Goal: Task Accomplishment & Management: Use online tool/utility

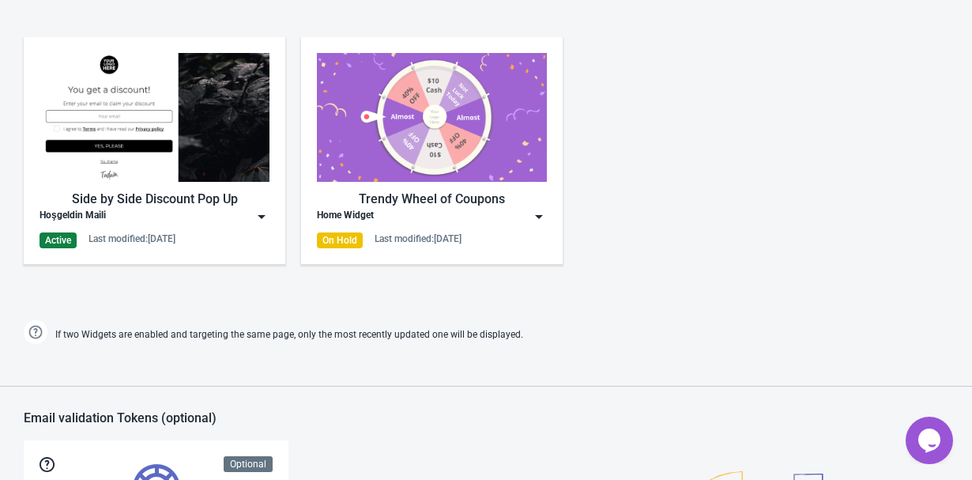
scroll to position [954, 0]
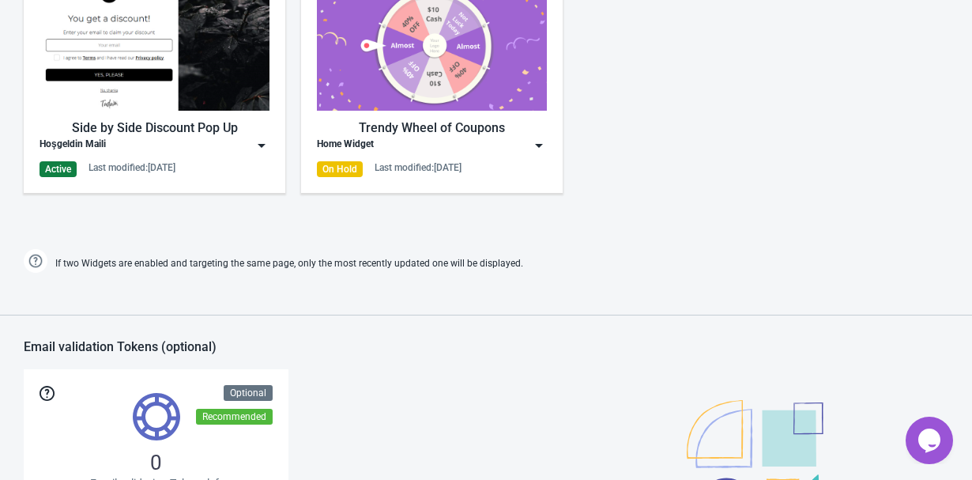
click at [230, 130] on div "Side by Side Discount Pop Up" at bounding box center [155, 128] width 230 height 19
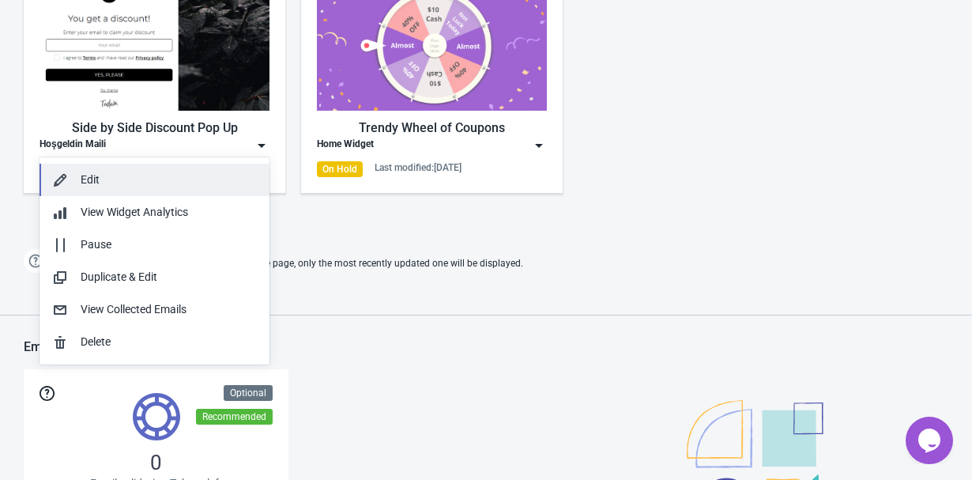
click at [193, 176] on div "Edit" at bounding box center [169, 179] width 176 height 17
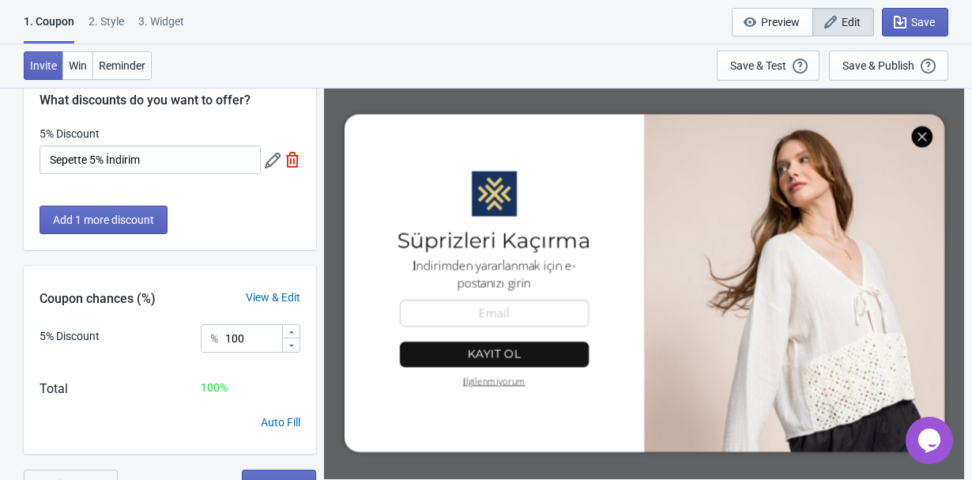
scroll to position [87, 0]
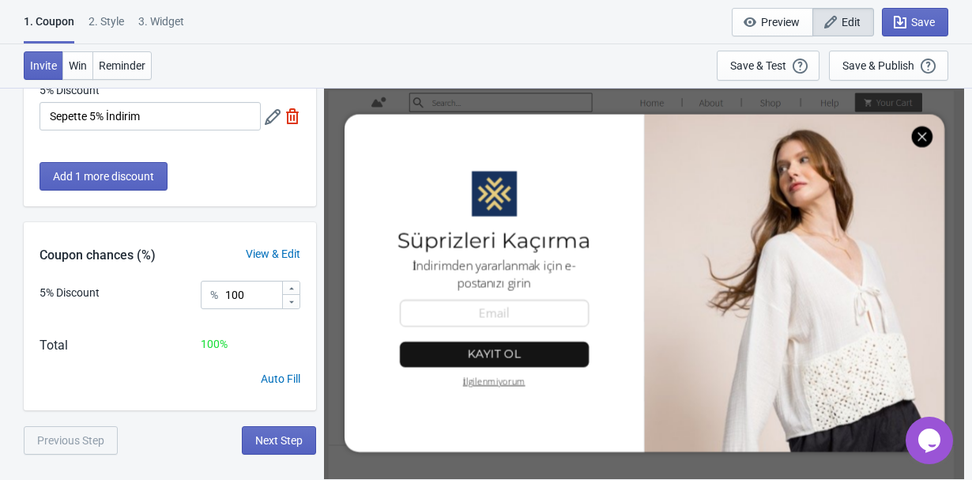
click at [114, 17] on div "2 . Style" at bounding box center [106, 27] width 36 height 28
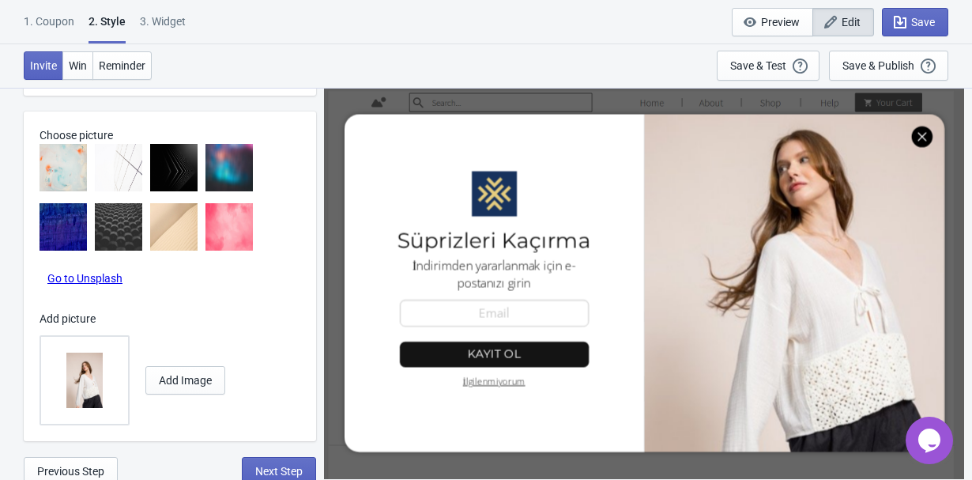
scroll to position [909, 0]
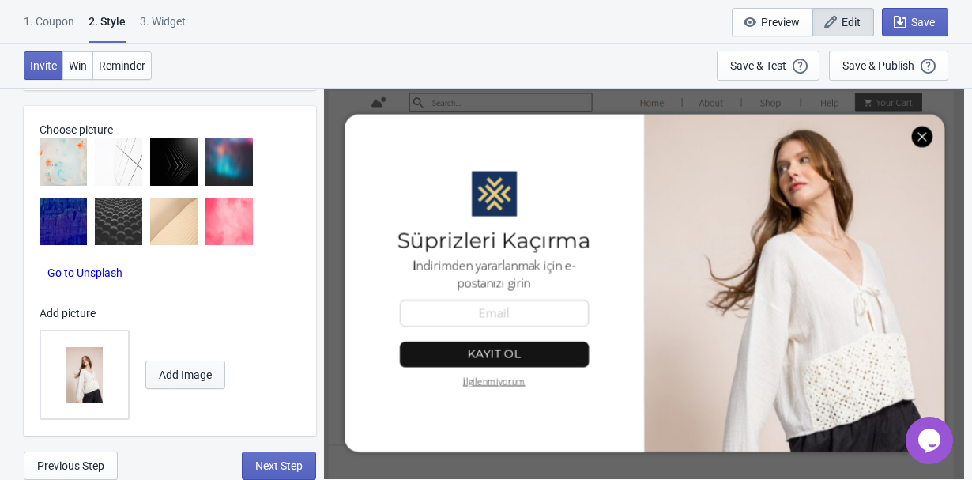
click at [199, 374] on span "Add Image" at bounding box center [185, 374] width 53 height 13
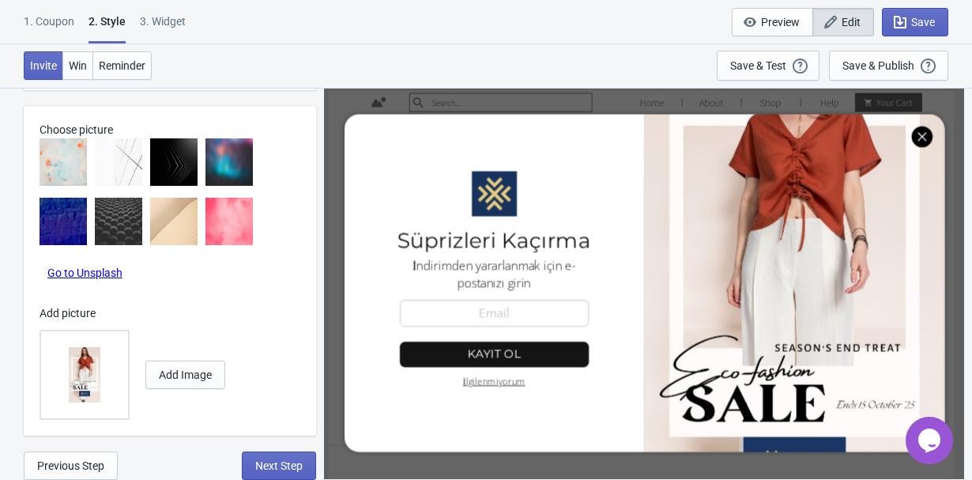
click at [91, 372] on img at bounding box center [84, 374] width 55 height 55
click at [0, 0] on input "file" at bounding box center [0, 0] width 0 height 0
drag, startPoint x: 802, startPoint y: 307, endPoint x: 797, endPoint y: 443, distance: 136.0
click at [797, 443] on div at bounding box center [644, 283] width 640 height 372
click at [92, 369] on img at bounding box center [84, 374] width 55 height 55
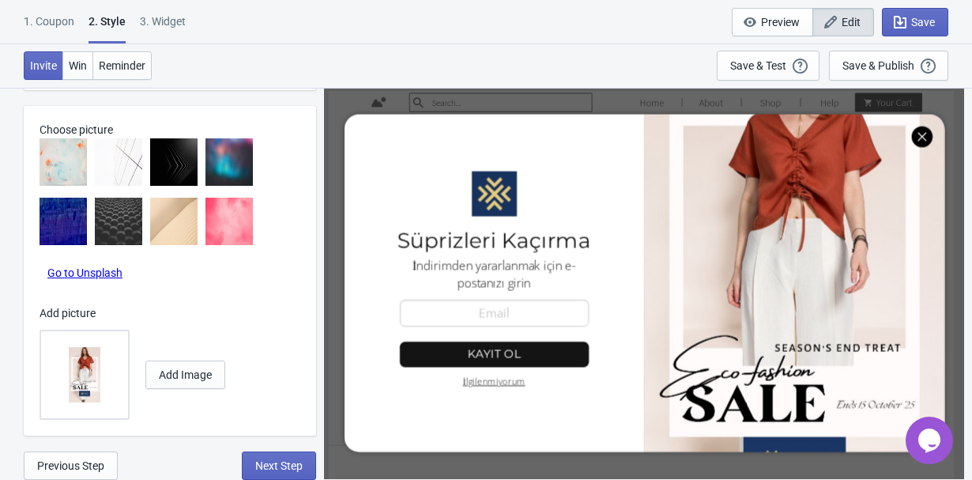
click at [0, 0] on input "file" at bounding box center [0, 0] width 0 height 0
radio input "true"
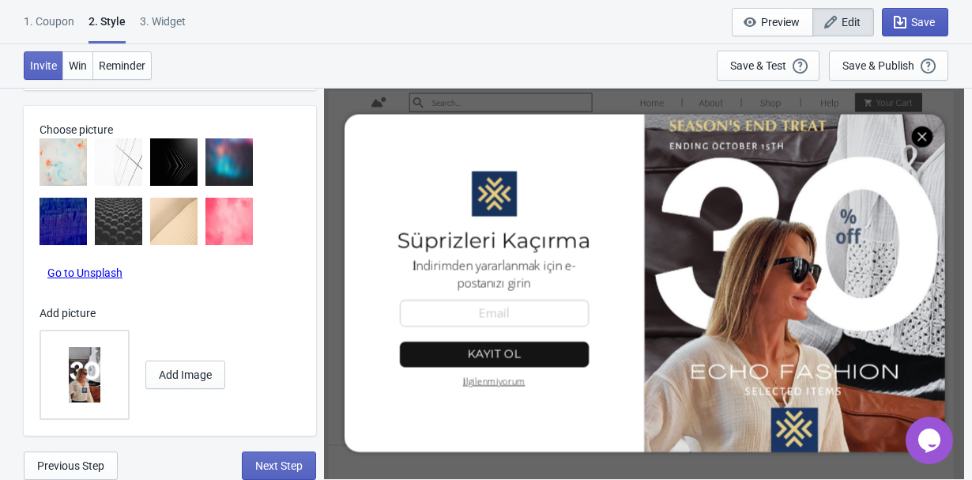
click at [902, 13] on button "Save" at bounding box center [915, 22] width 66 height 28
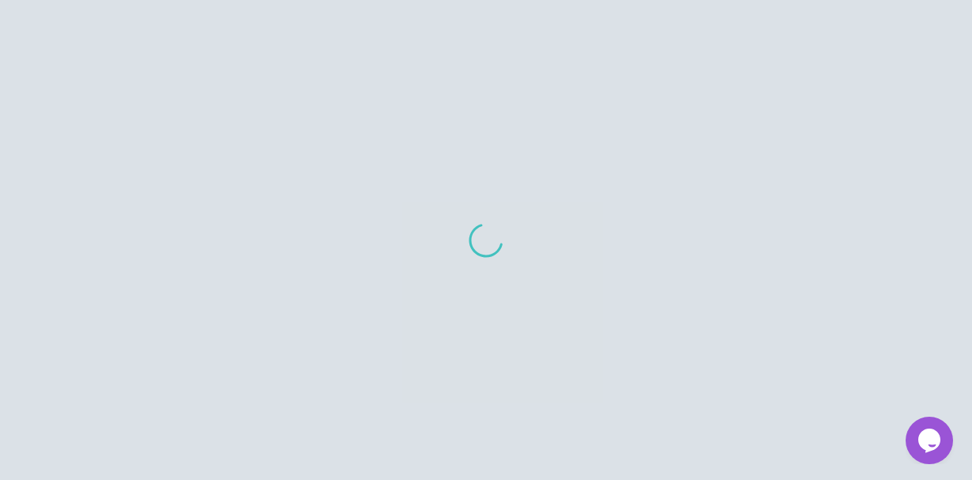
scroll to position [837, 0]
